Goal: Check status: Check status

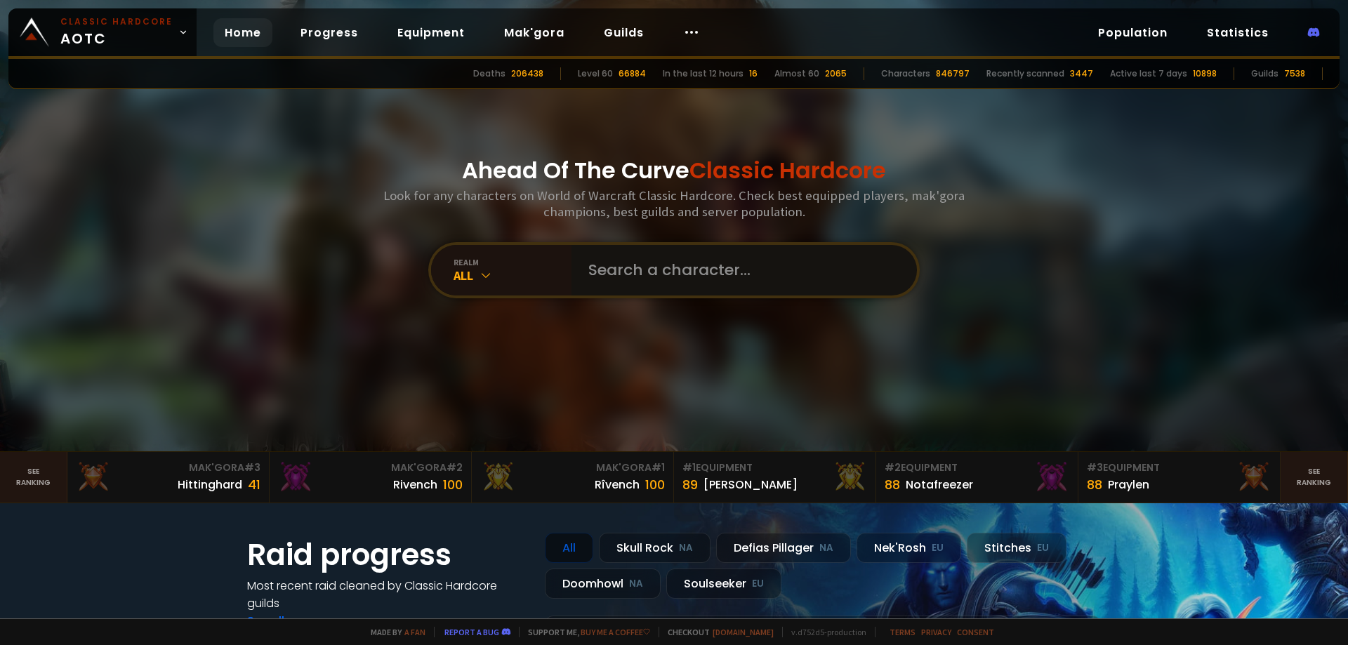
click at [647, 272] on input "text" at bounding box center [740, 270] width 320 height 51
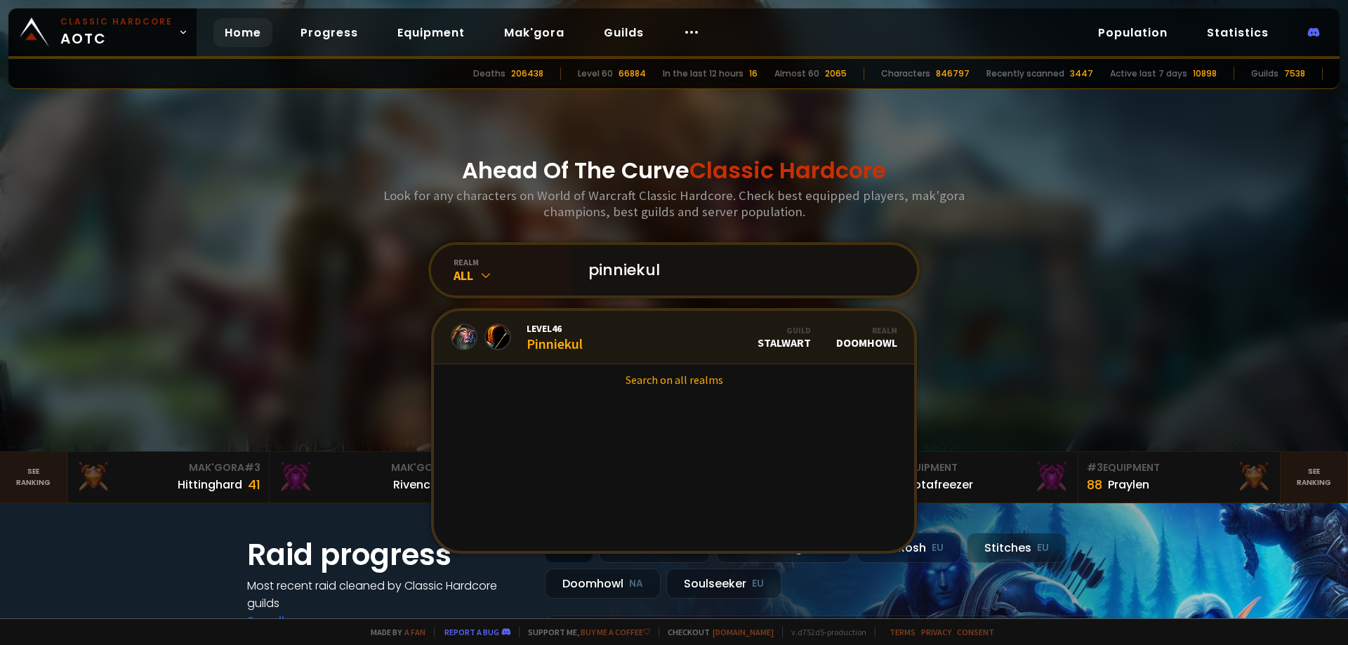
type input "pinniekul"
click at [587, 331] on link "Level 46 Pinniekul Guild Stalwart Realm Doomhowl" at bounding box center [674, 337] width 480 height 53
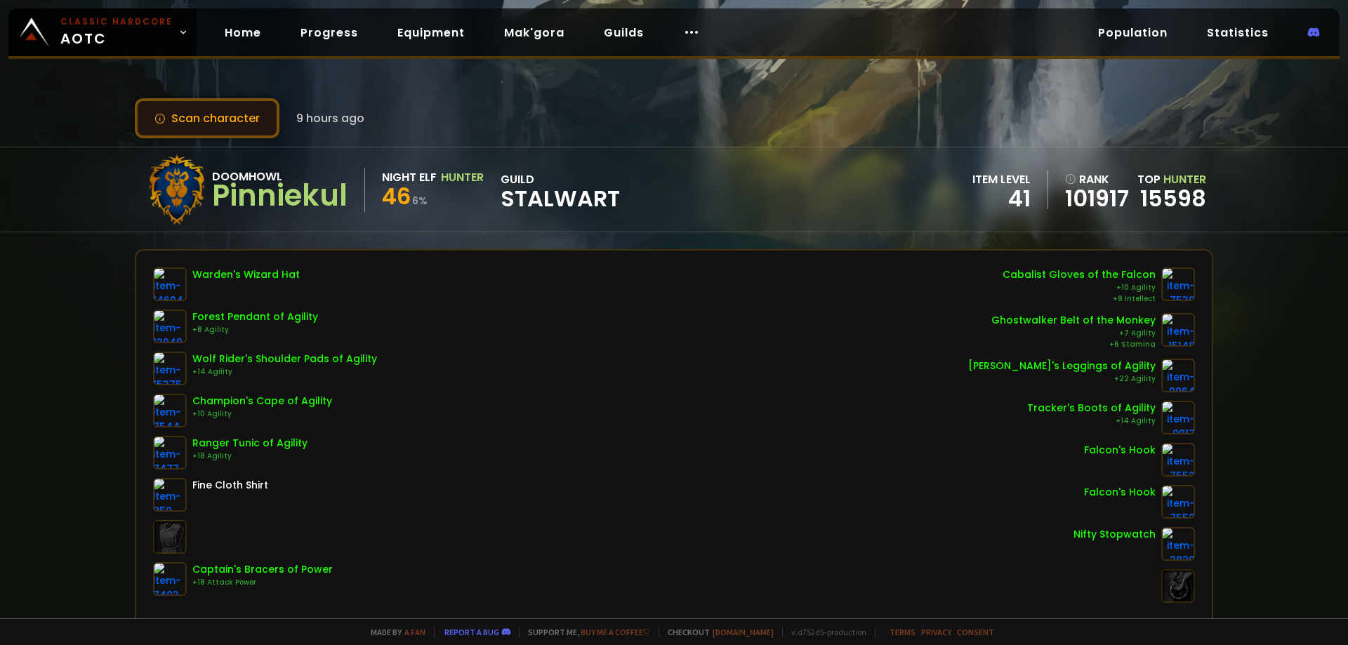
click at [171, 105] on button "Scan character" at bounding box center [207, 118] width 145 height 40
click at [207, 137] on button "Scan character" at bounding box center [207, 118] width 145 height 40
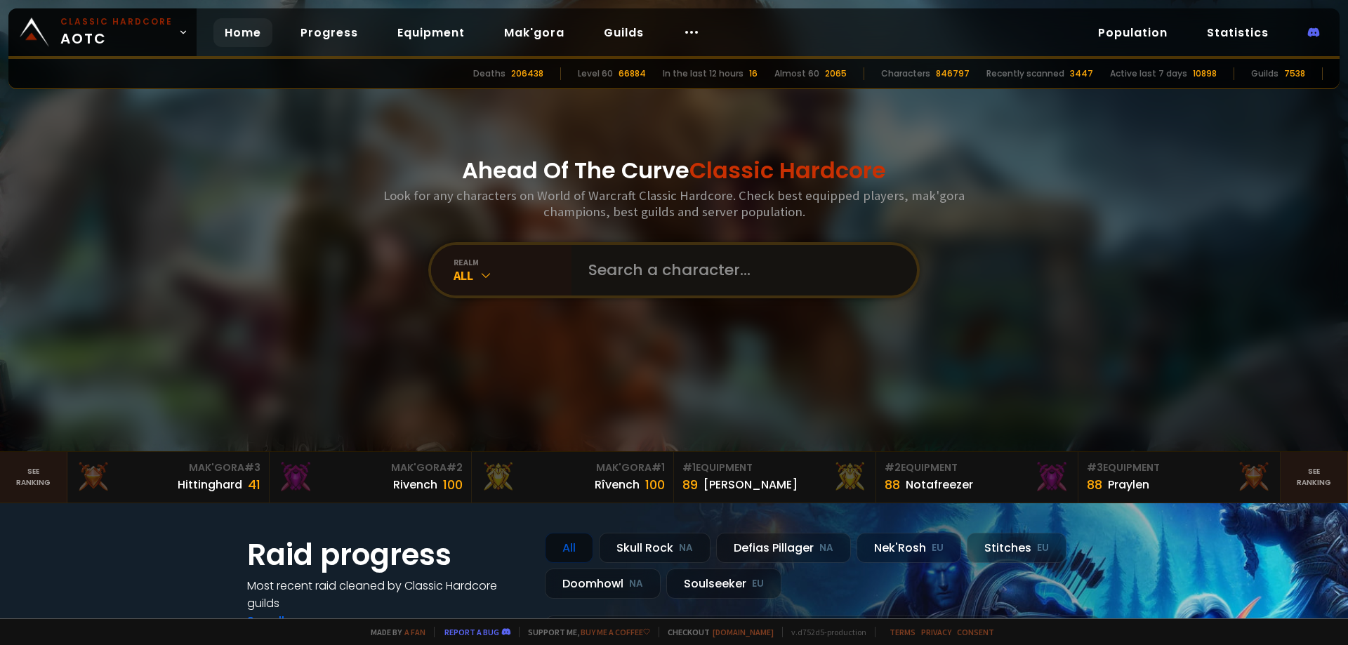
click at [658, 269] on input "text" at bounding box center [740, 270] width 320 height 51
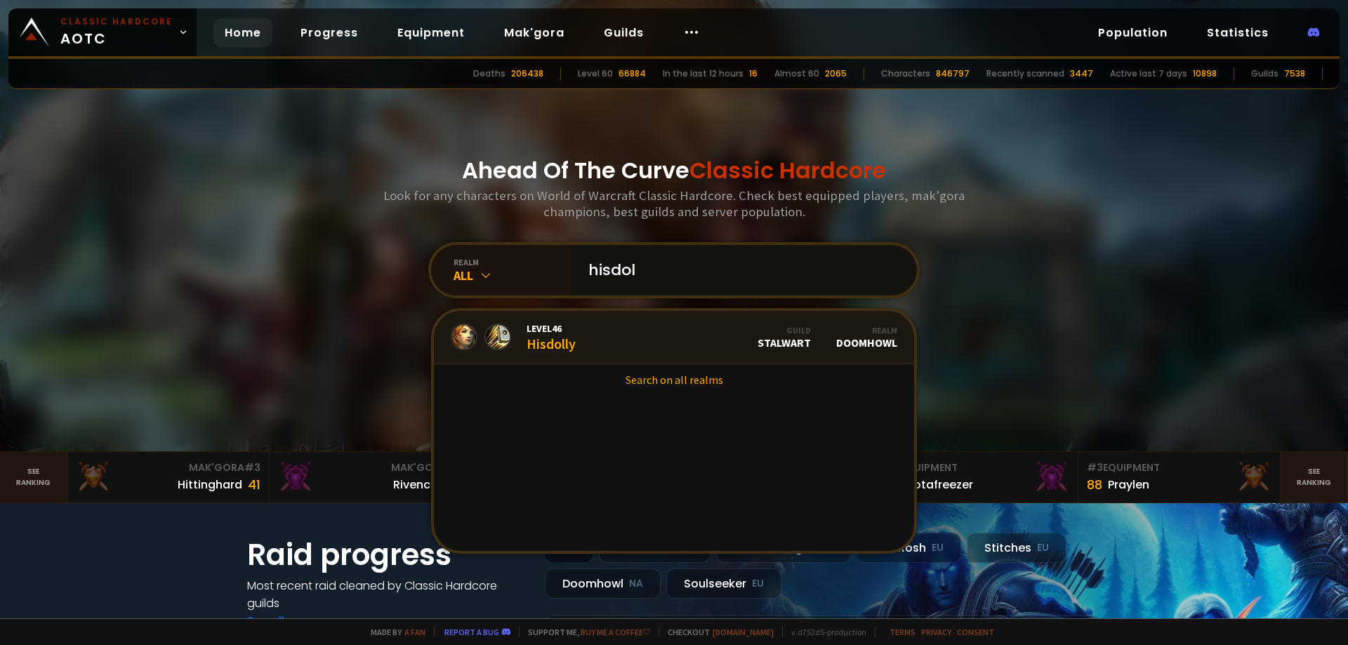
type input "hisdol"
click at [564, 336] on div "Level 46 Hisdolly" at bounding box center [550, 337] width 49 height 30
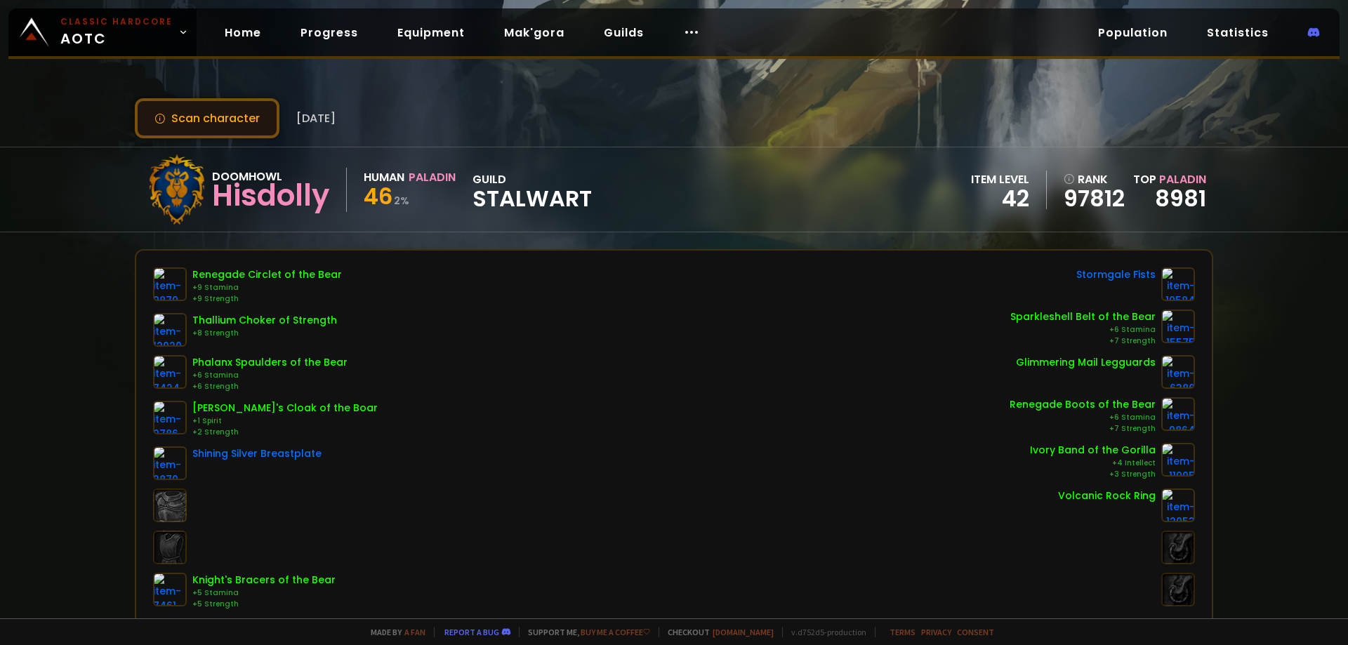
click at [206, 126] on button "Scan character" at bounding box center [207, 118] width 145 height 40
